Goal: Contribute content: Add original content to the website for others to see

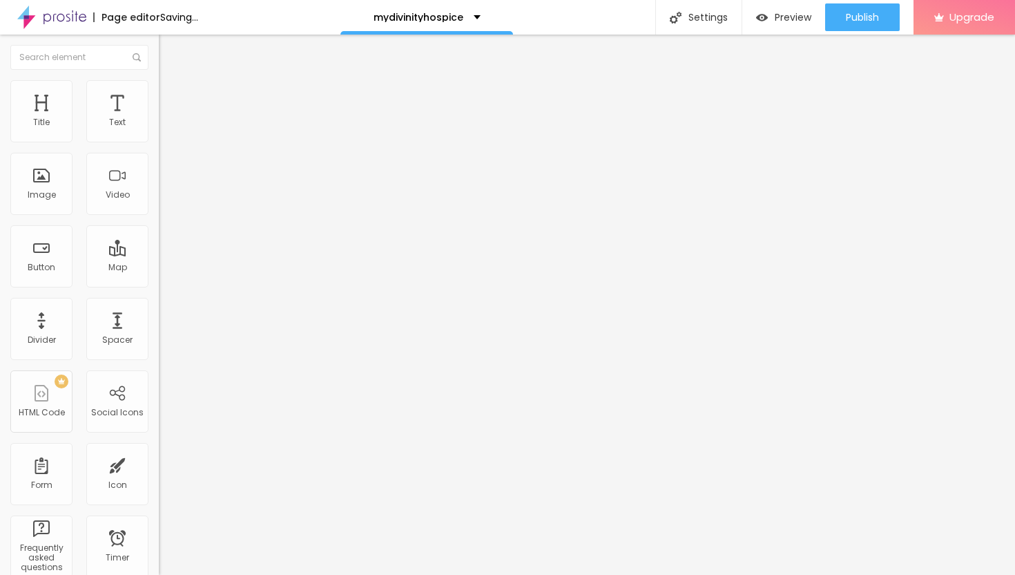
click at [159, 119] on span "Add image" at bounding box center [187, 113] width 57 height 12
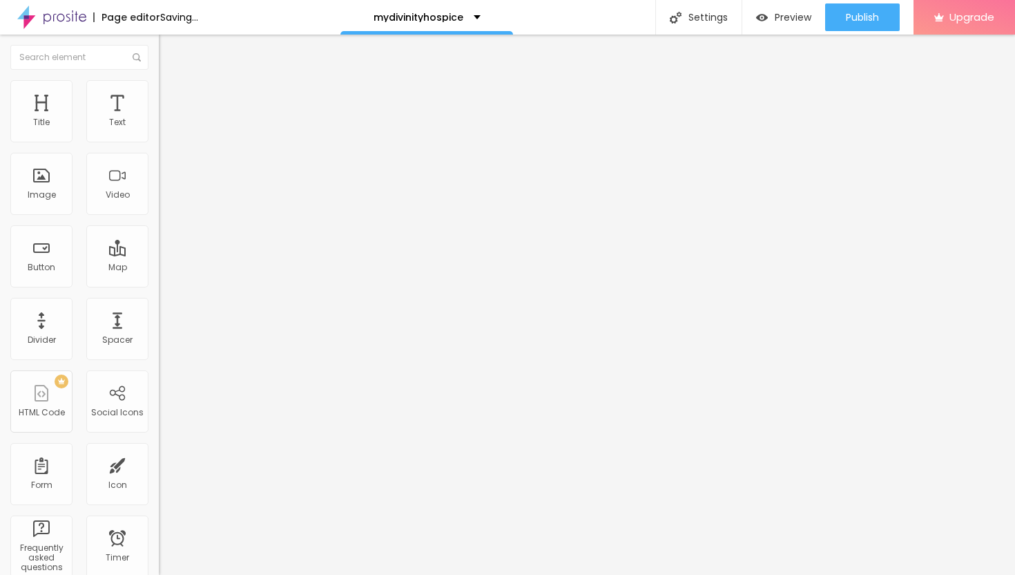
click at [159, 94] on li "Advanced" at bounding box center [238, 101] width 159 height 14
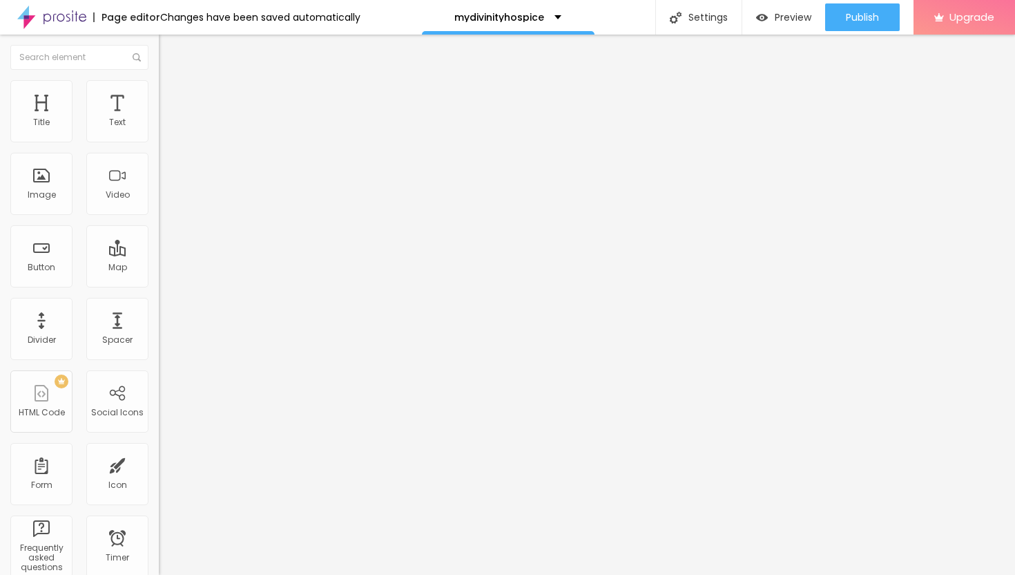
click at [159, 90] on li "Style" at bounding box center [238, 87] width 159 height 14
type input "35"
click at [159, 142] on input "range" at bounding box center [203, 136] width 89 height 11
type input "25"
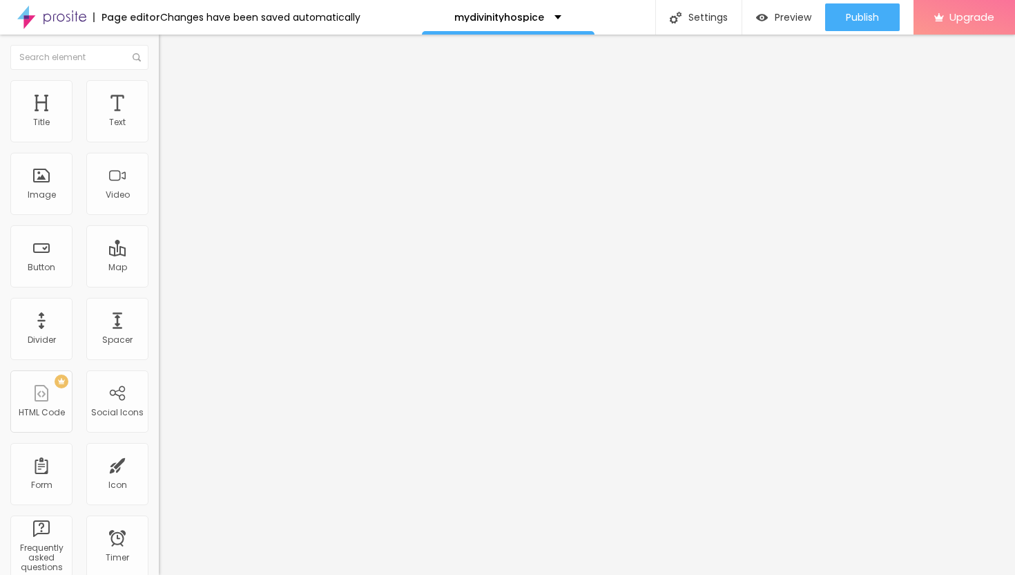
type input "25"
click at [159, 142] on input "range" at bounding box center [203, 136] width 89 height 11
type input "20"
click at [159, 142] on input "range" at bounding box center [203, 136] width 89 height 11
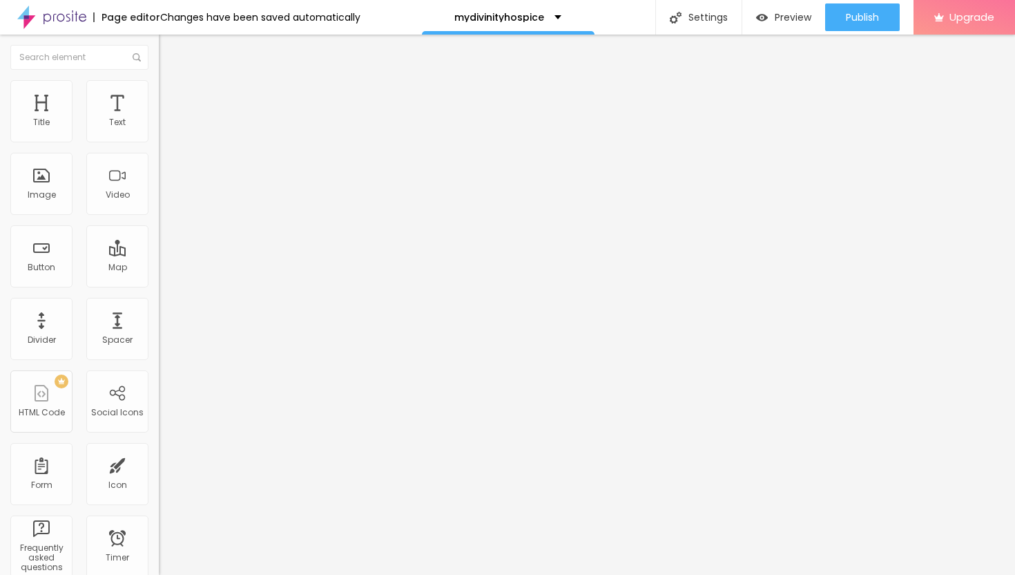
click at [159, 57] on button "Edit Image" at bounding box center [238, 51] width 159 height 32
click at [166, 127] on icon "button" at bounding box center [169, 125] width 6 height 6
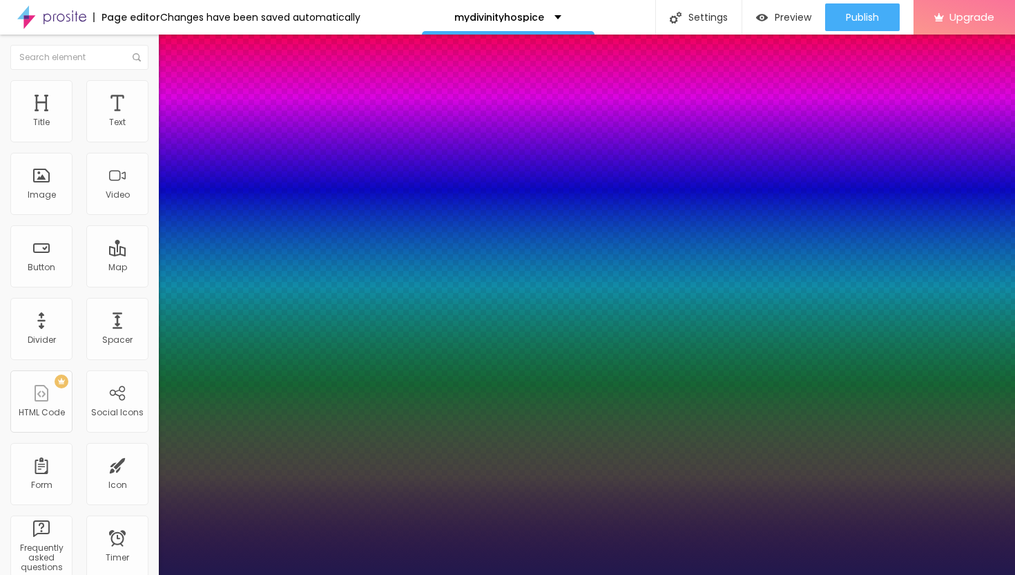
type input "17"
type input "1"
type input "19"
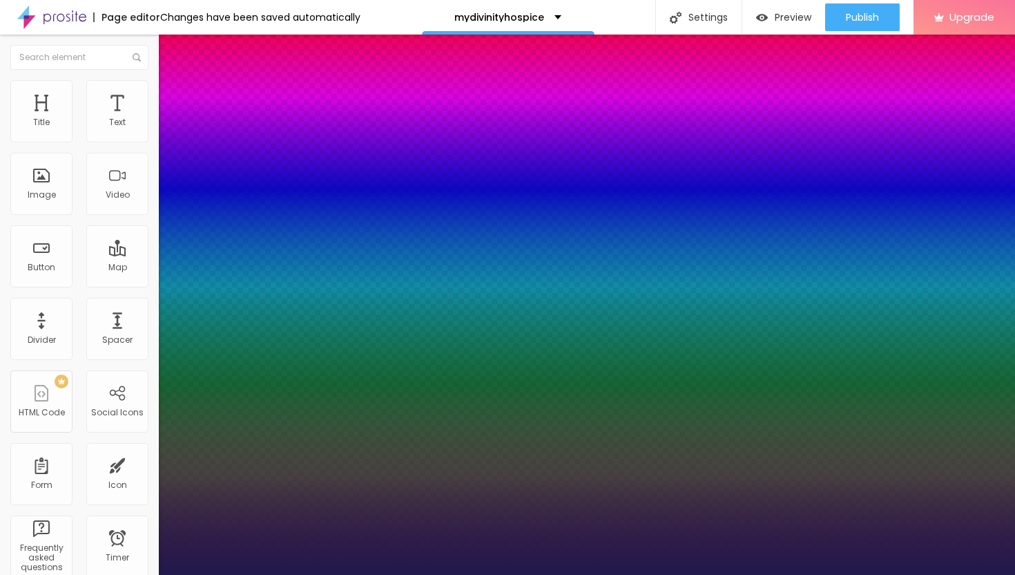
type input "1"
type input "20"
type input "1"
type input "22"
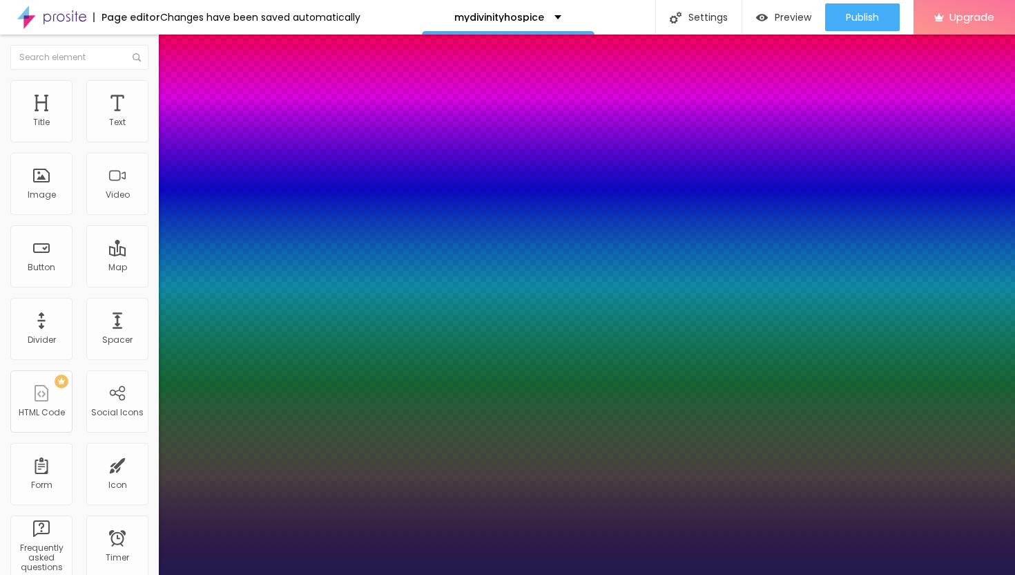
type input "22"
type input "1"
type input "23"
type input "1"
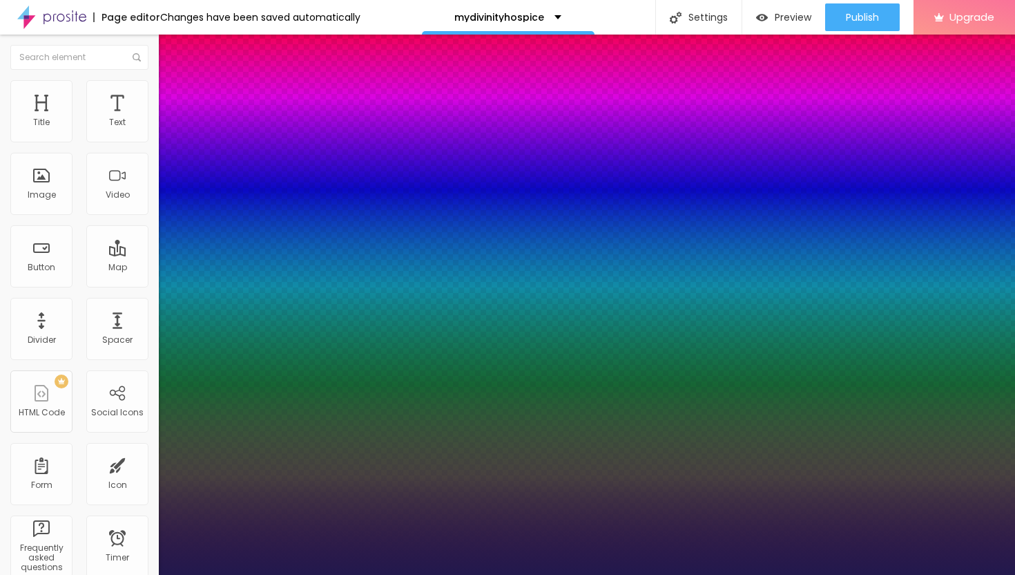
type input "24"
type input "1"
type input "25"
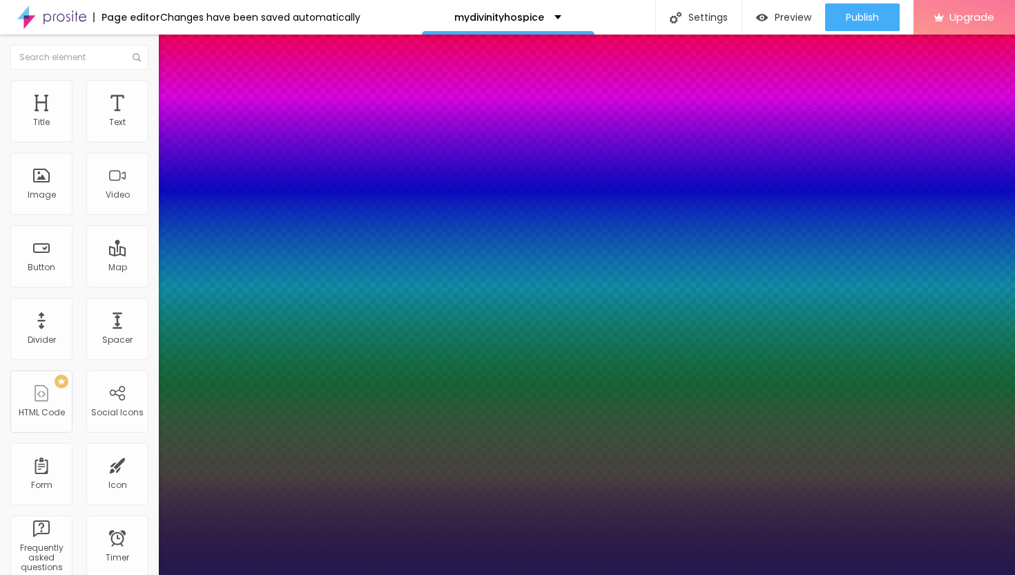
type input "1"
type input "26"
type input "1"
type input "27"
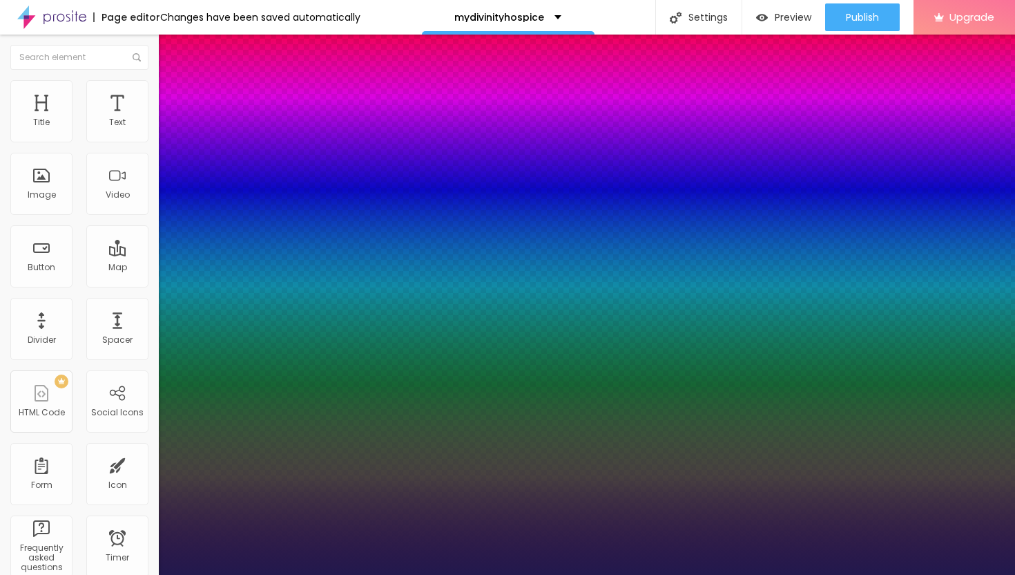
type input "27"
type input "1"
type input "28"
type input "1"
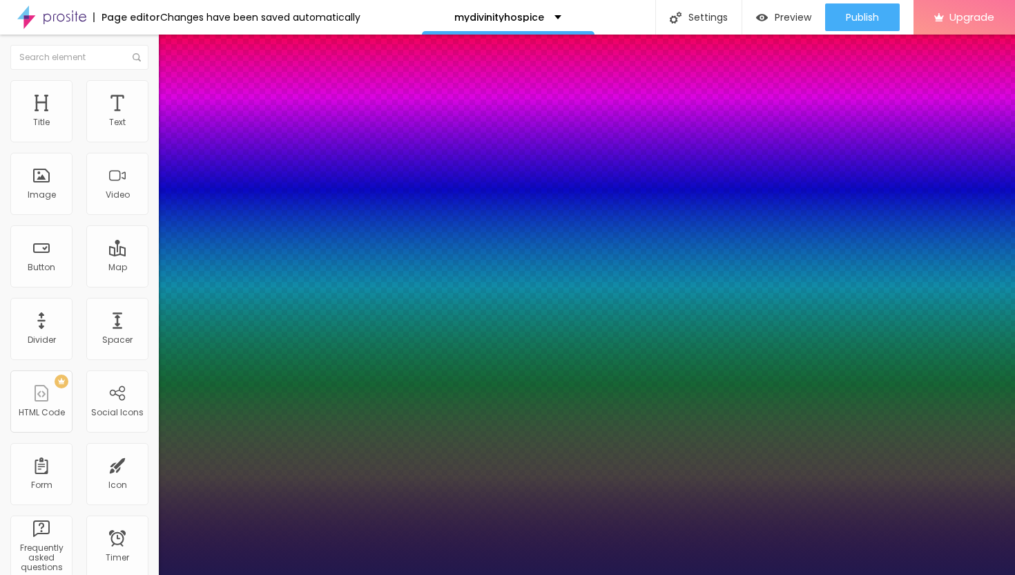
drag, startPoint x: 186, startPoint y: 233, endPoint x: 199, endPoint y: 234, distance: 12.4
type input "28"
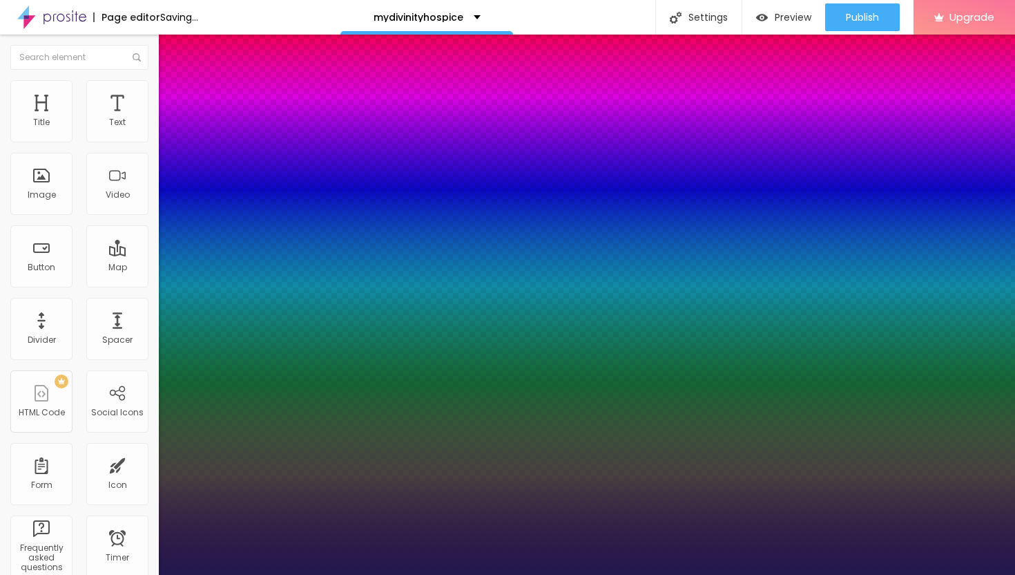
click at [590, 574] on div at bounding box center [507, 575] width 1015 height 0
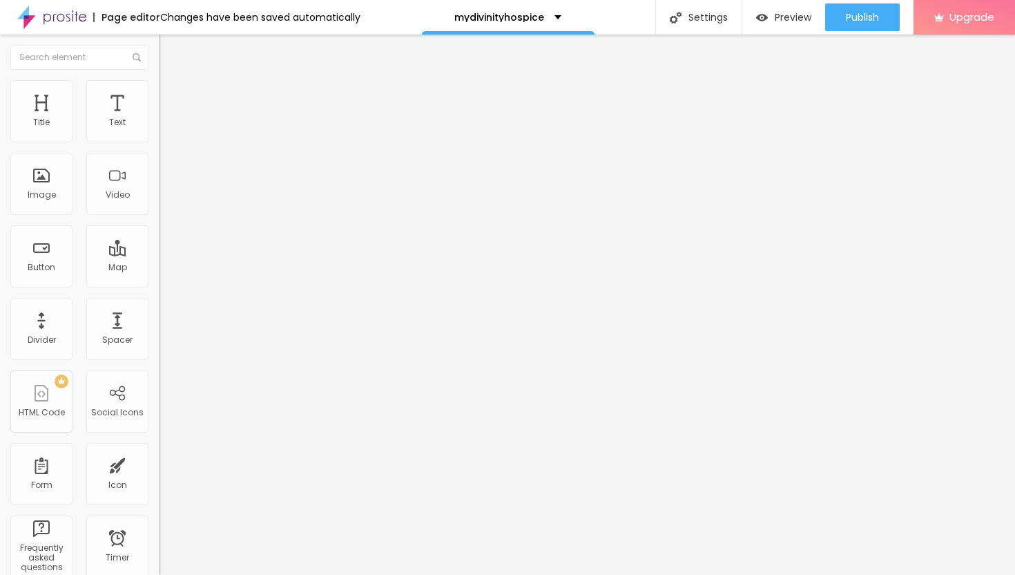
drag, startPoint x: 88, startPoint y: 157, endPoint x: 0, endPoint y: 151, distance: 88.6
click at [159, 151] on div "Text Click me Align Size Default Small Default Big Link URL https:// Open in ne…" at bounding box center [238, 208] width 159 height 201
paste input "→ VIEW DOCUMENT HERE"
type input "→ VIEW DOCUMENT HERE"
drag, startPoint x: 61, startPoint y: 285, endPoint x: 0, endPoint y: 275, distance: 61.6
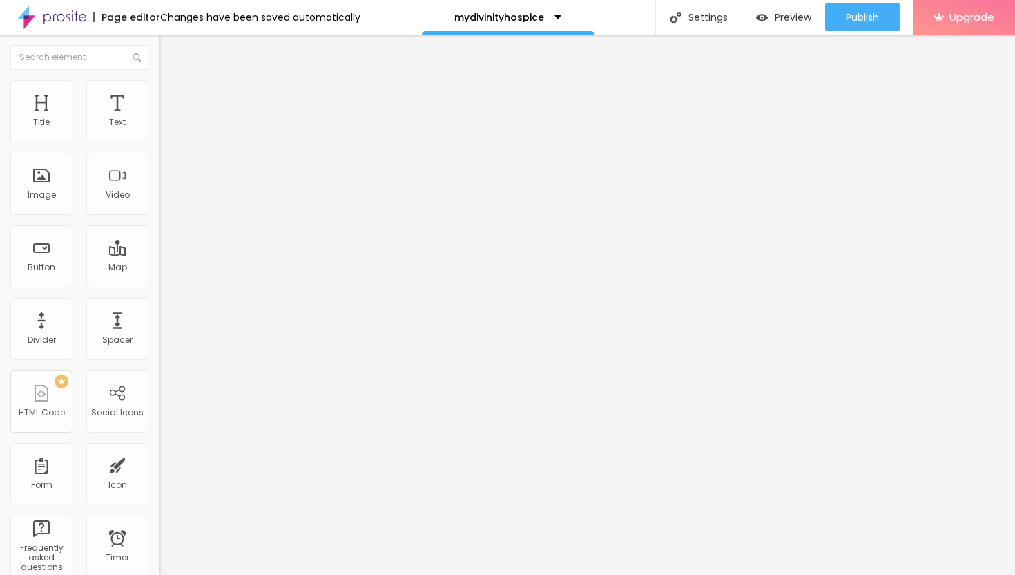
click at [159, 275] on div "Text → VIEW DOCUMENT HERE Align Size Default Small Default Big Link URL https:/…" at bounding box center [238, 208] width 159 height 201
paste input "[URL][DOMAIN_NAME]"
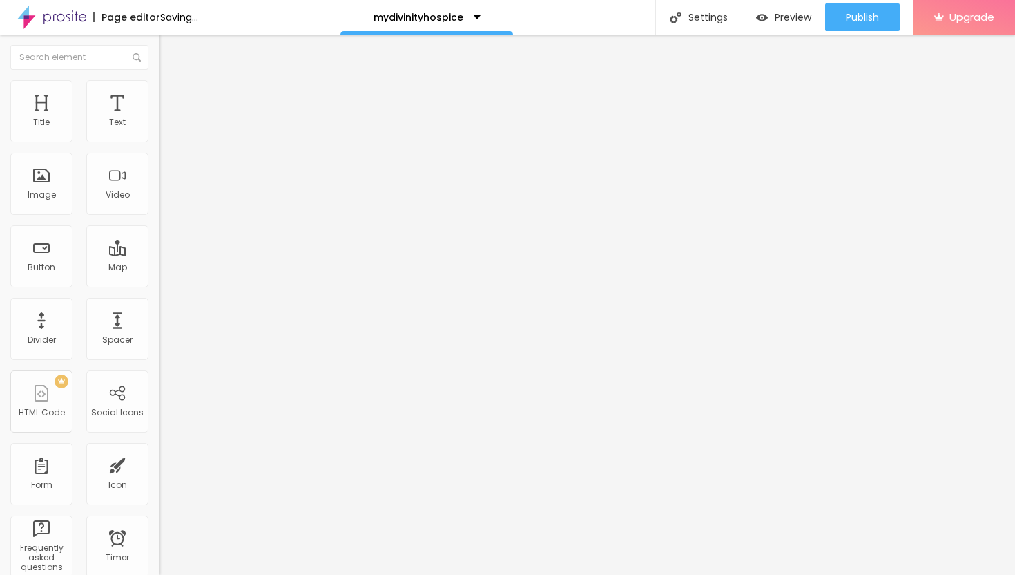
type input "[URL][DOMAIN_NAME]"
click at [159, 309] on div "Open in new tab" at bounding box center [238, 305] width 159 height 7
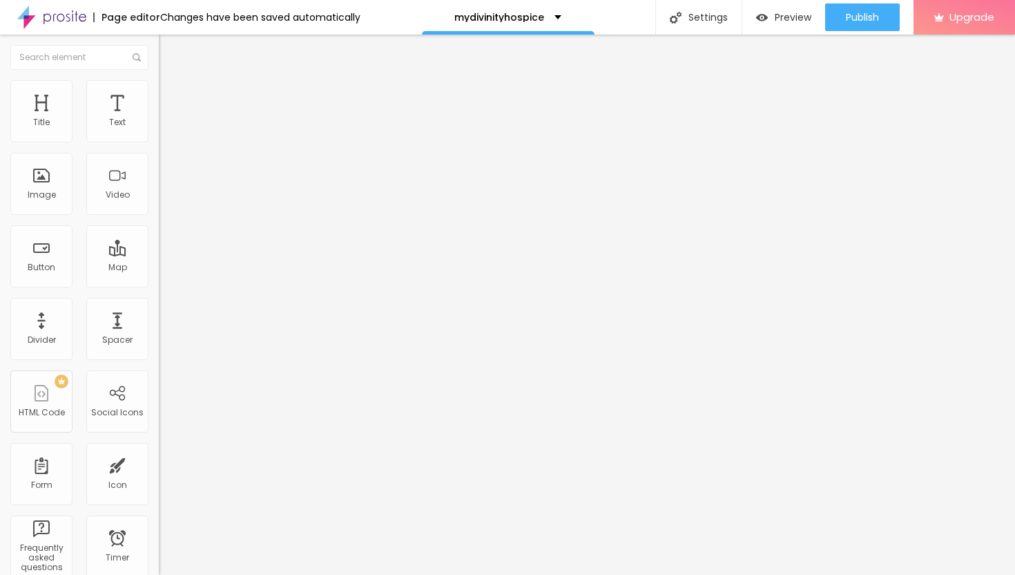
click at [171, 99] on span "Advanced" at bounding box center [193, 103] width 45 height 12
type input "11"
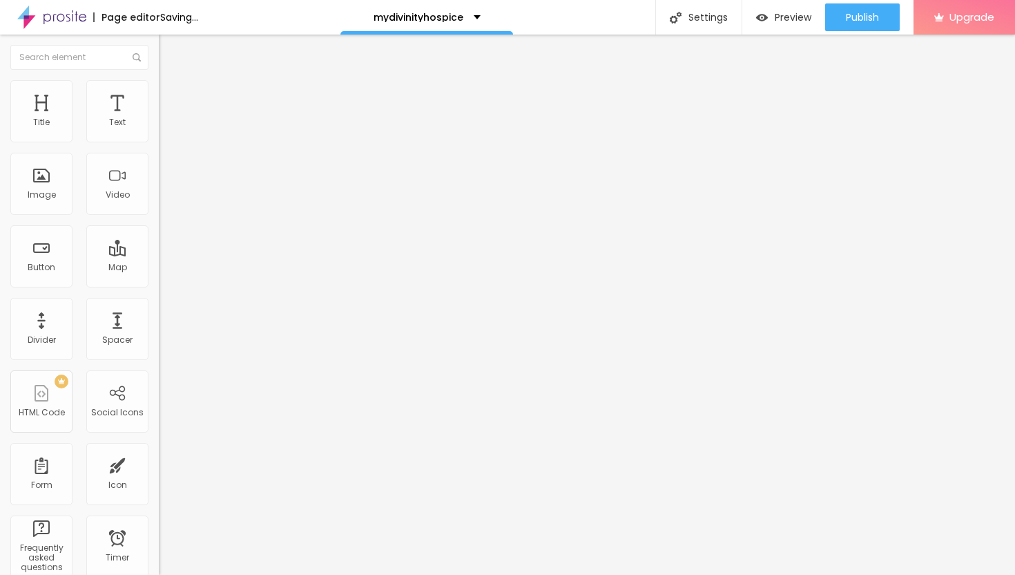
type input "12"
type input "13"
type input "14"
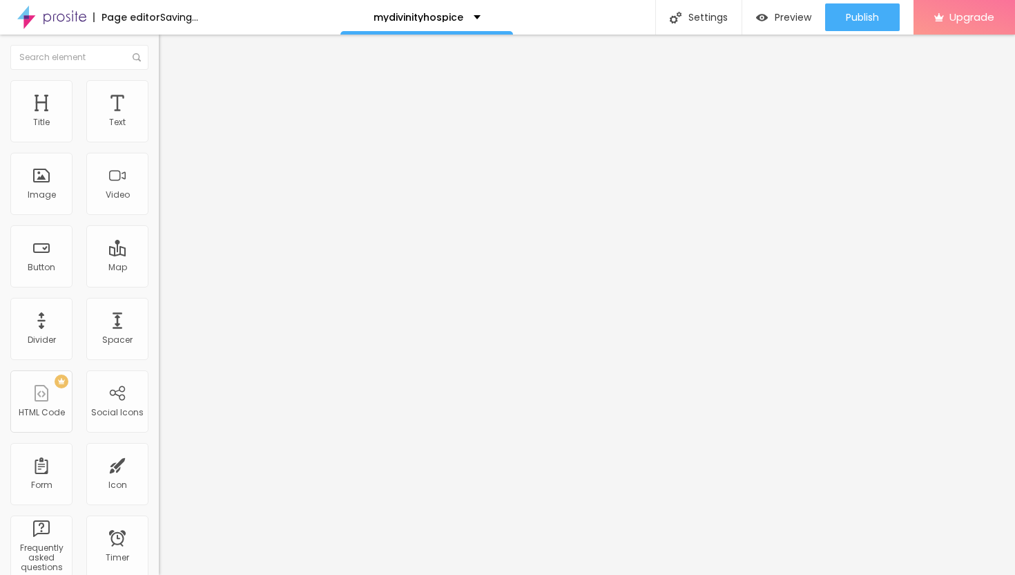
type input "14"
type input "15"
type input "16"
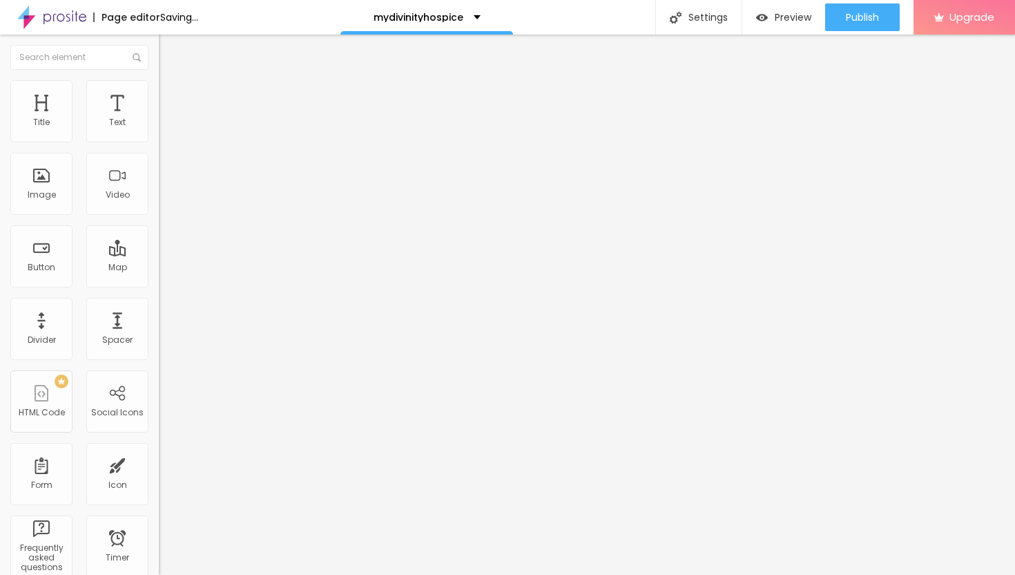
type input "17"
type input "18"
type input "19"
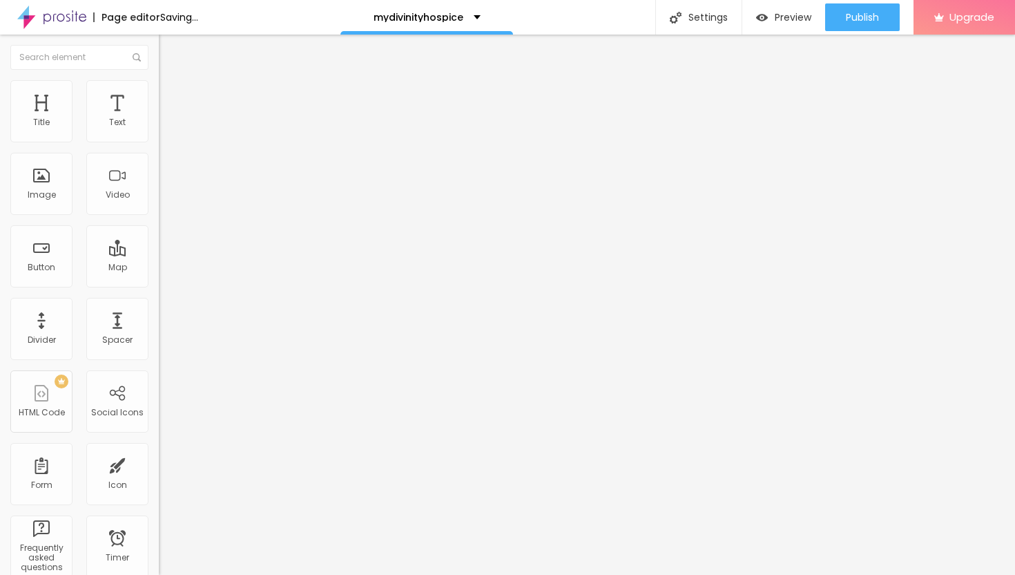
type input "19"
drag, startPoint x: 41, startPoint y: 133, endPoint x: 48, endPoint y: 135, distance: 7.2
type input "19"
click at [159, 268] on input "range" at bounding box center [203, 273] width 89 height 11
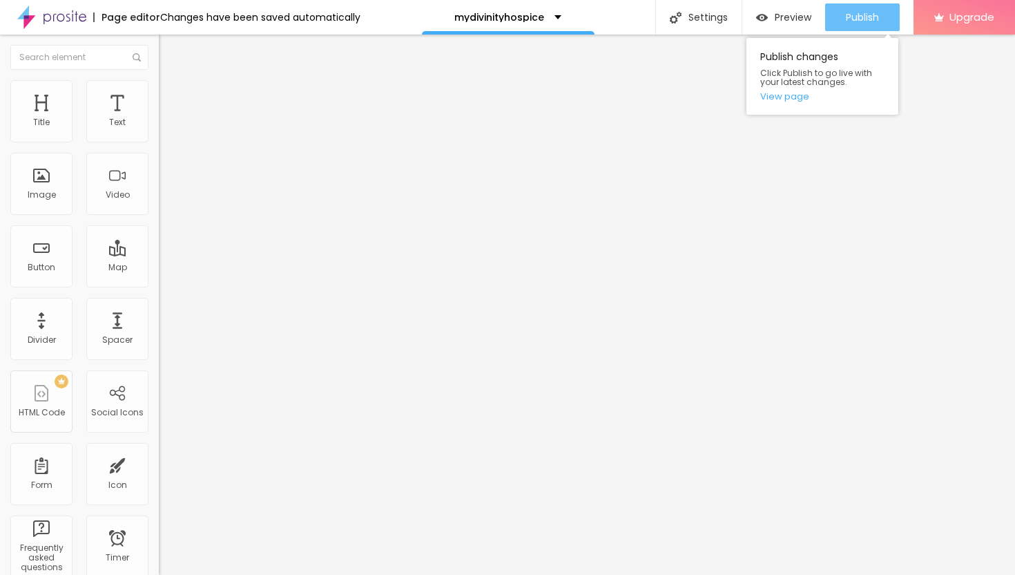
click at [834, 19] on button "Publish" at bounding box center [862, 17] width 75 height 28
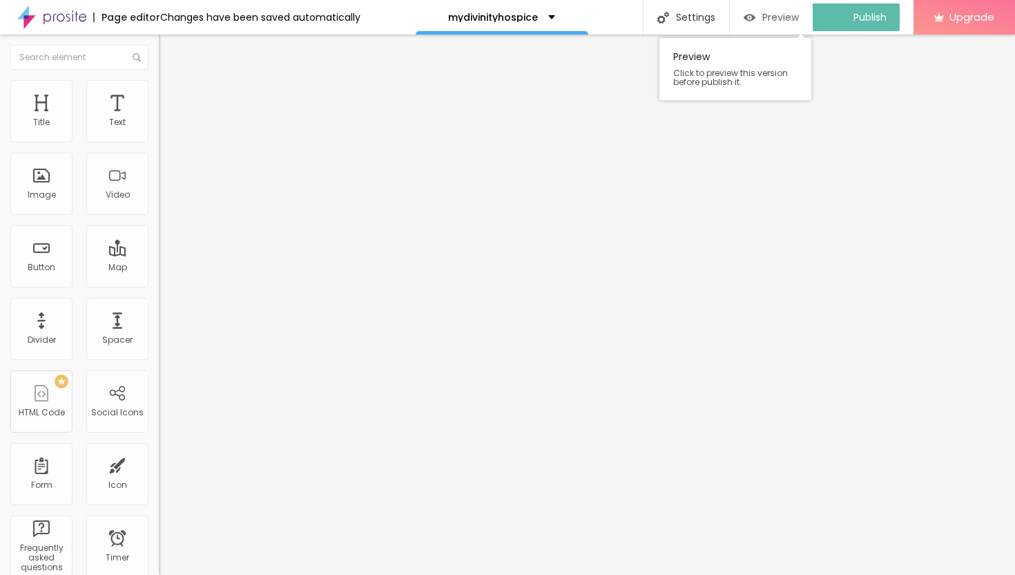
click at [778, 21] on span "Preview" at bounding box center [780, 17] width 37 height 11
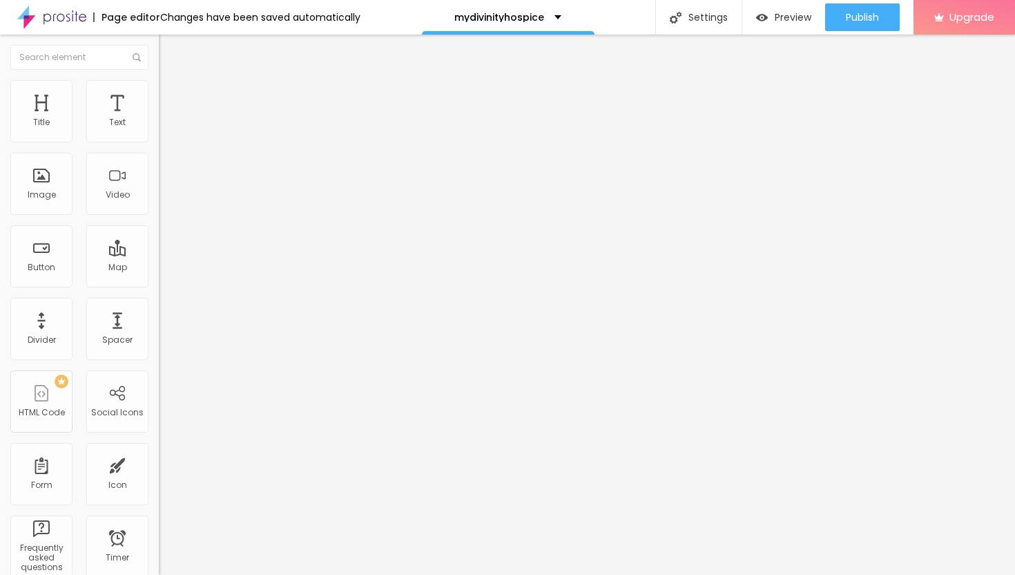
click at [159, 84] on img at bounding box center [165, 86] width 12 height 12
click at [159, 94] on li "Advanced" at bounding box center [238, 101] width 159 height 14
type input "9"
type input "8"
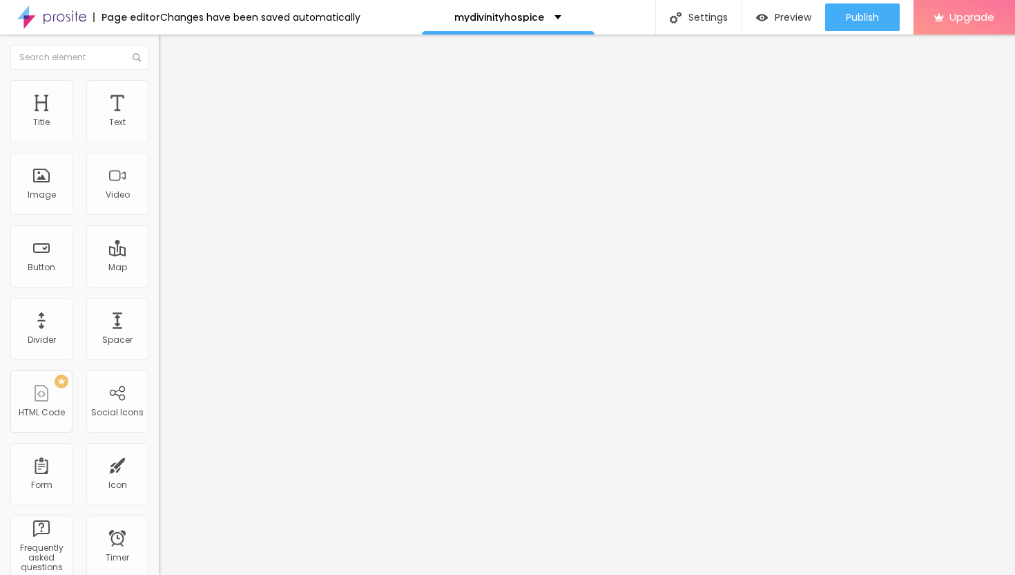
type input "8"
type input "7"
type input "6"
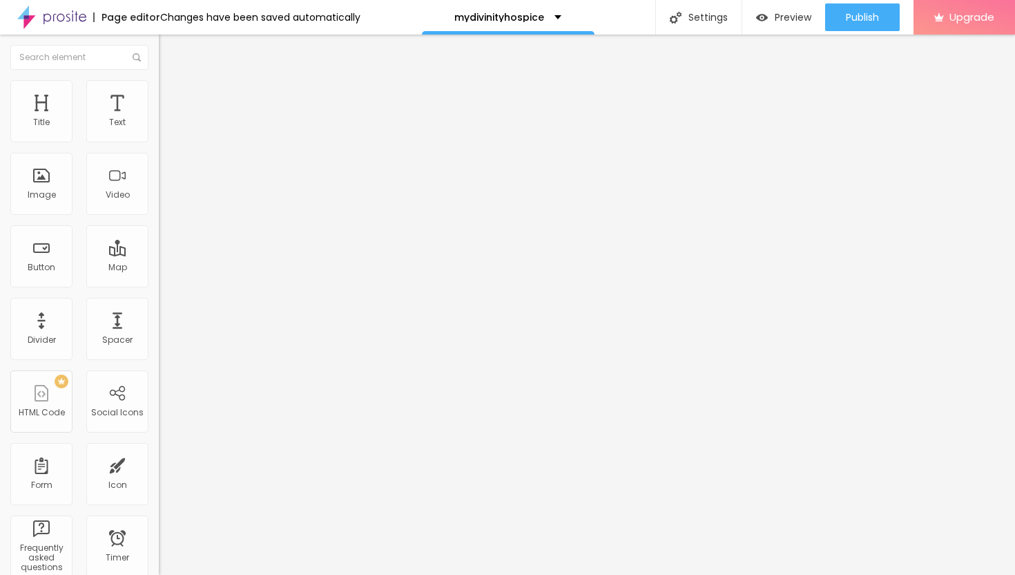
type input "5"
type input "4"
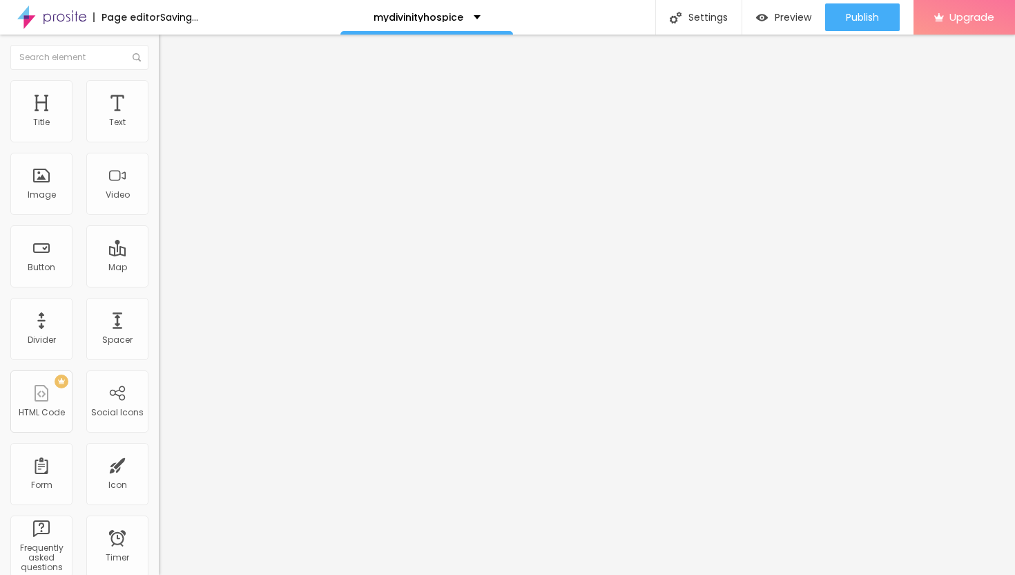
type input "3"
type input "2"
type input "1"
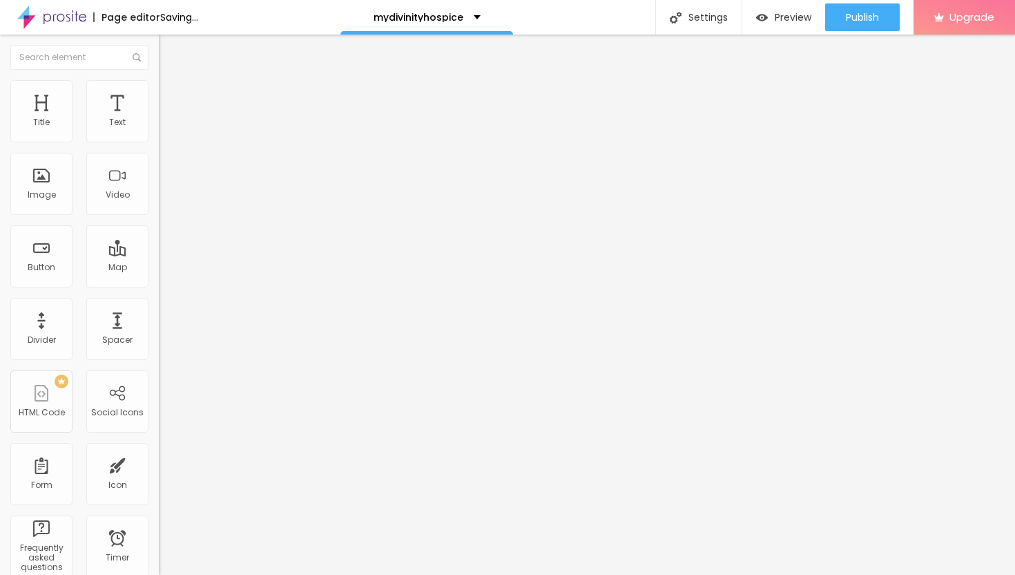
type input "1"
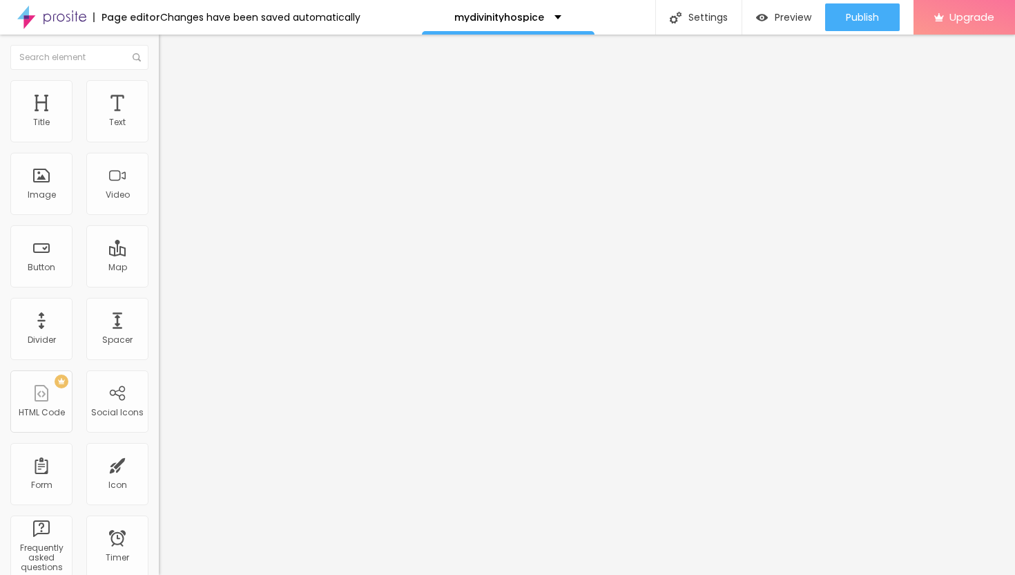
type input "2"
type input "3"
type input "4"
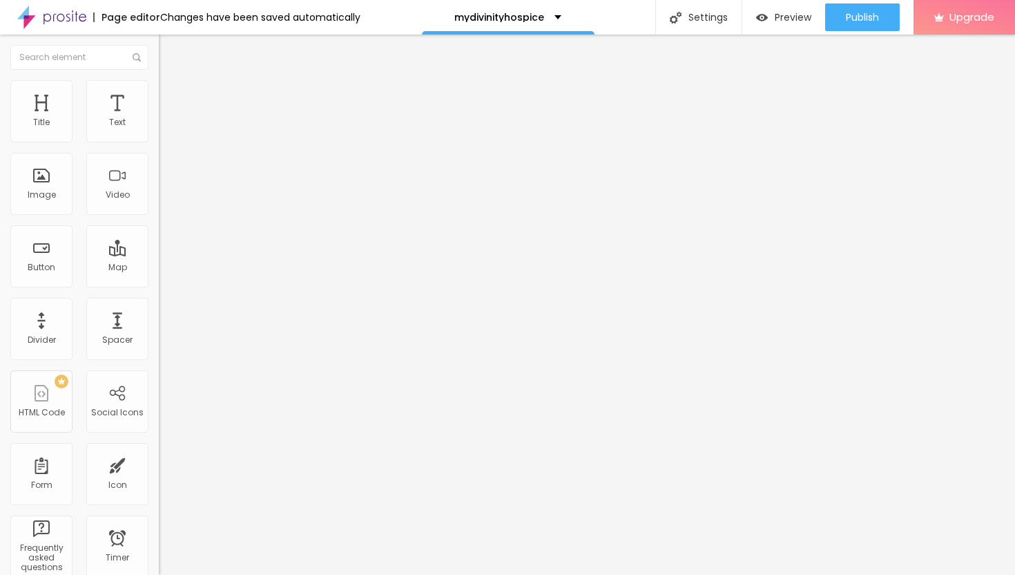
type input "4"
click at [159, 268] on input "range" at bounding box center [203, 273] width 89 height 11
type input "8"
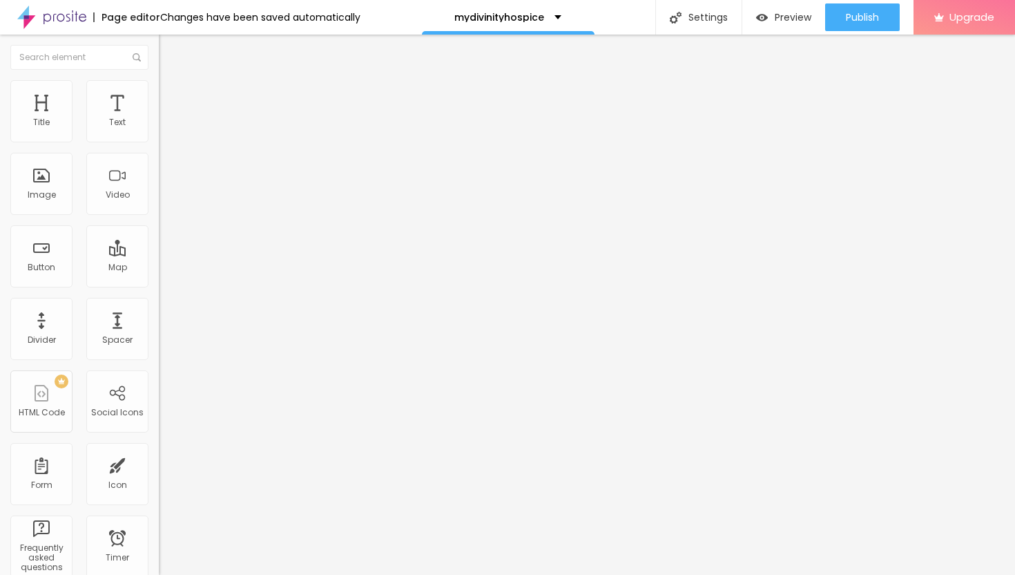
type input "7"
type input "6"
type input "5"
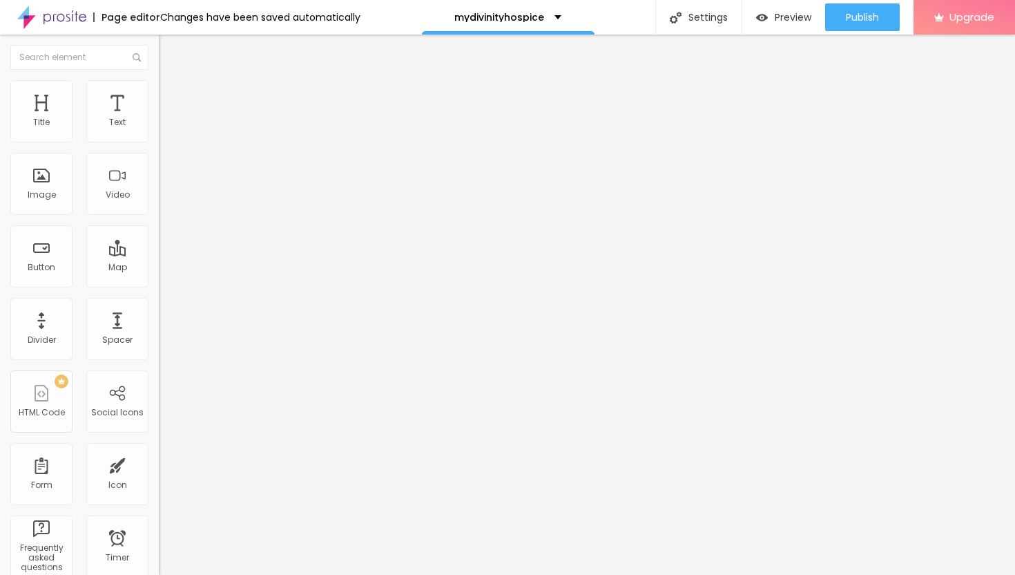
type input "5"
type input "4"
type input "3"
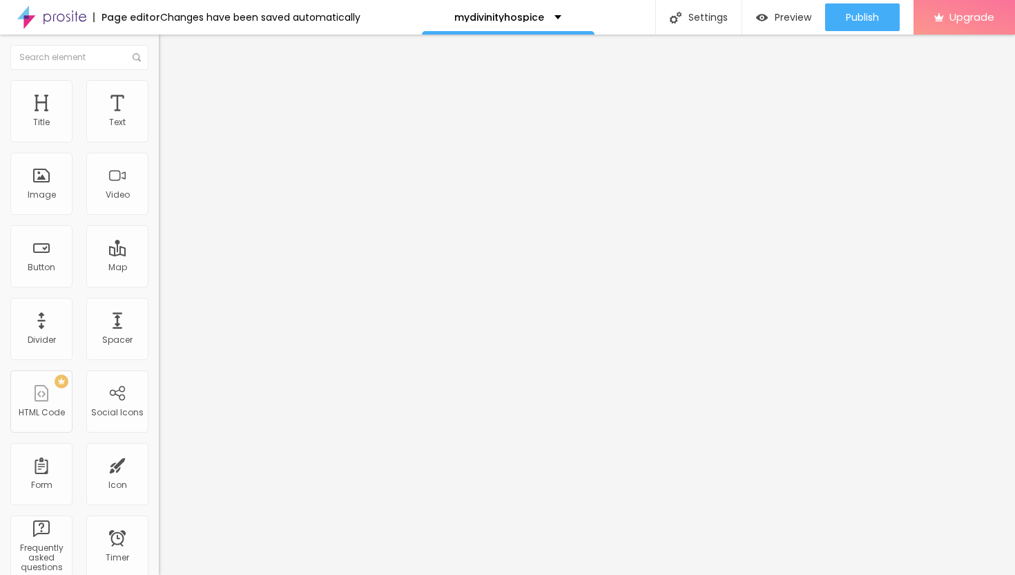
type input "2"
type input "1"
type input "0"
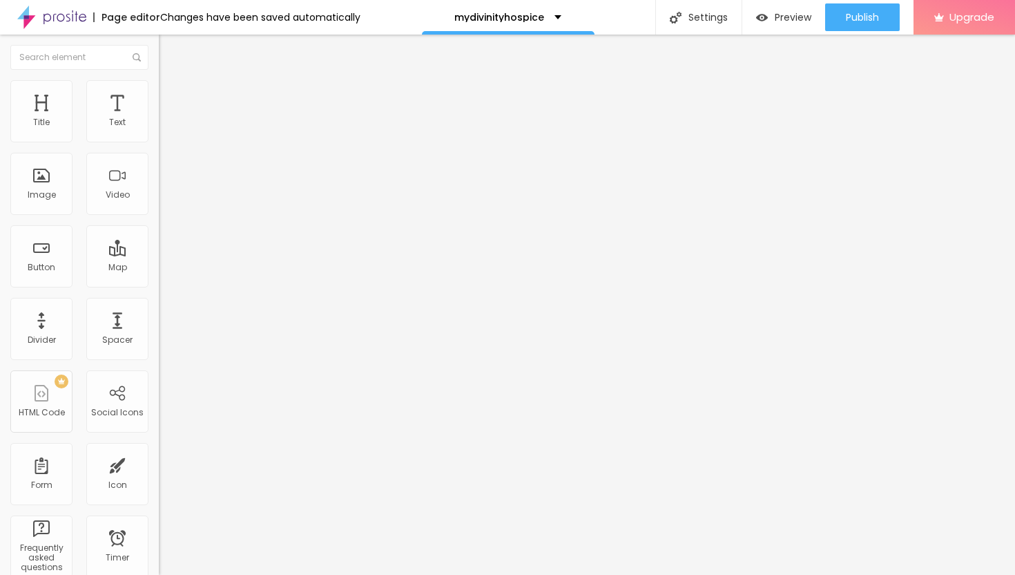
type input "0"
click at [159, 463] on input "range" at bounding box center [203, 468] width 89 height 11
click at [876, 14] on span "Publish" at bounding box center [862, 17] width 33 height 11
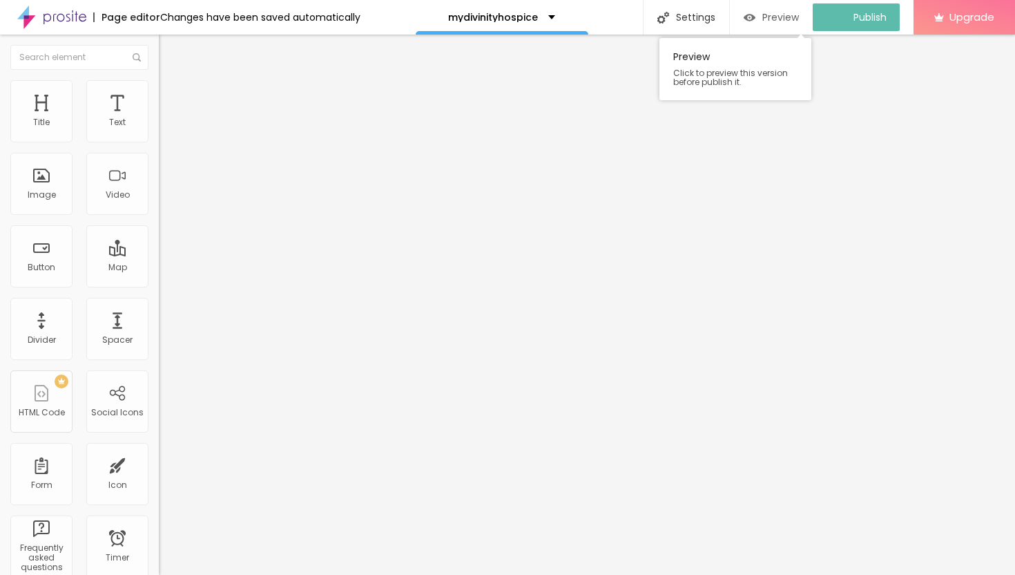
click at [780, 19] on span "Preview" at bounding box center [780, 17] width 37 height 11
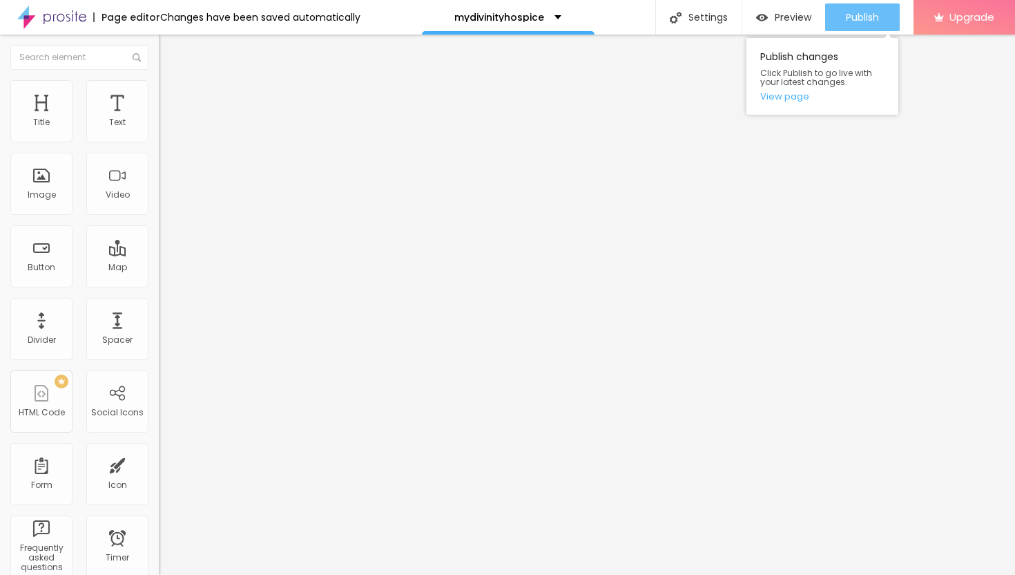
click at [863, 23] on div "Publish" at bounding box center [862, 17] width 33 height 28
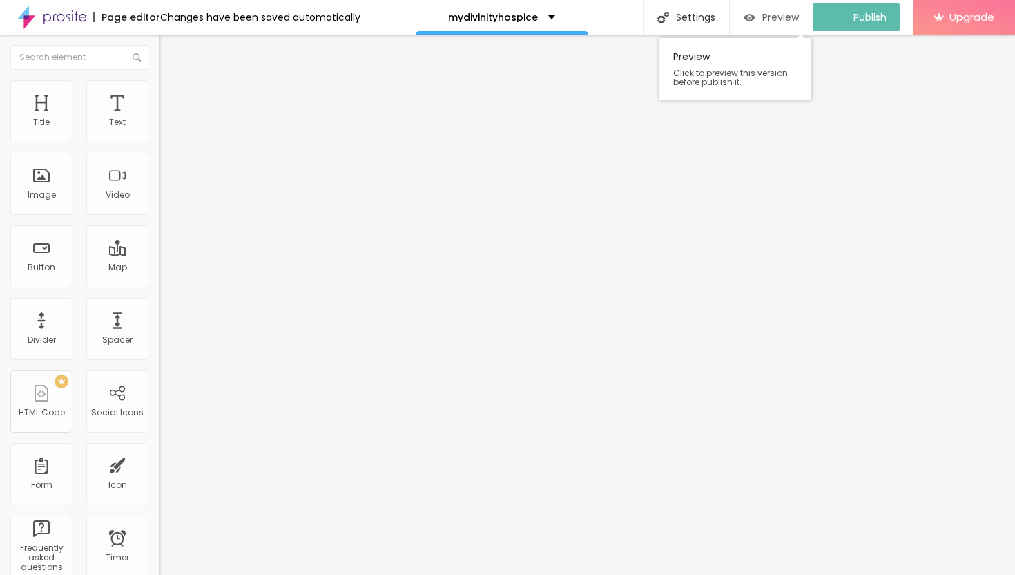
click at [795, 16] on span "Preview" at bounding box center [780, 17] width 37 height 11
